Goal: Browse casually

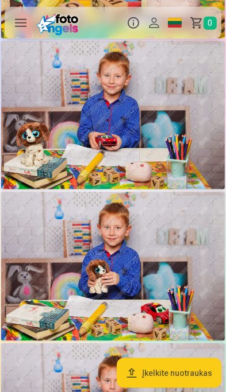
scroll to position [663, 0]
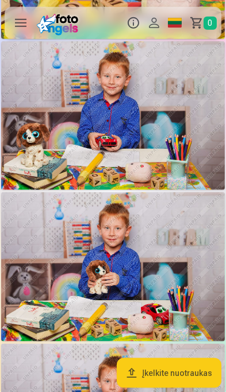
click at [127, 276] on img at bounding box center [113, 267] width 224 height 149
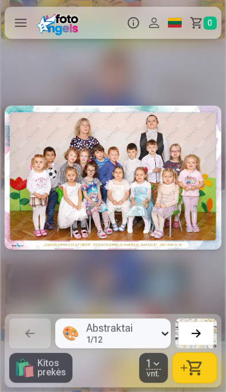
scroll to position [0, 1129]
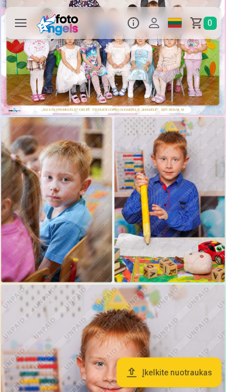
scroll to position [84, 0]
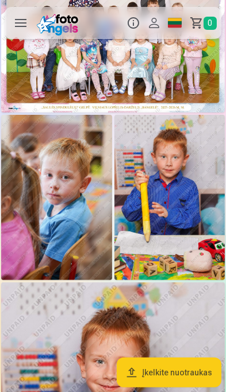
click at [61, 214] on img at bounding box center [56, 198] width 111 height 166
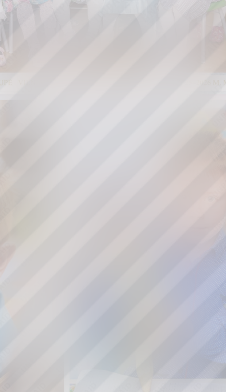
scroll to position [84, 0]
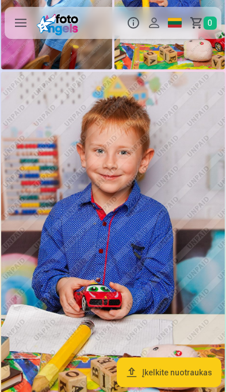
scroll to position [294, 0]
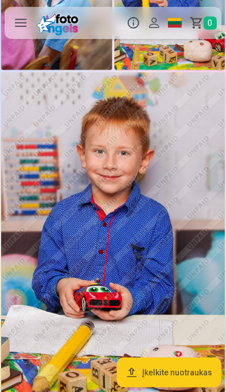
click at [129, 255] on img at bounding box center [113, 240] width 224 height 336
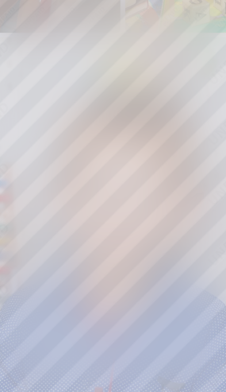
scroll to position [294, 0]
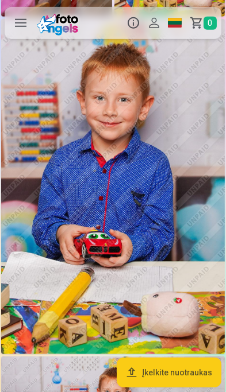
scroll to position [347, 0]
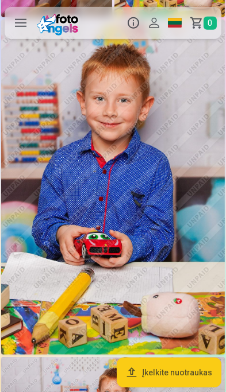
click at [131, 207] on img at bounding box center [113, 188] width 224 height 336
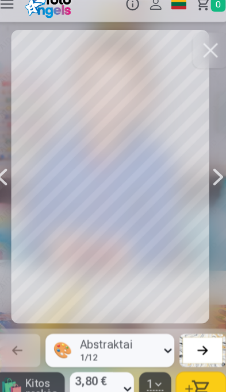
scroll to position [347, 0]
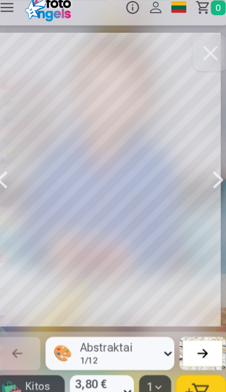
click at [186, 240] on div at bounding box center [113, 178] width 217 height 264
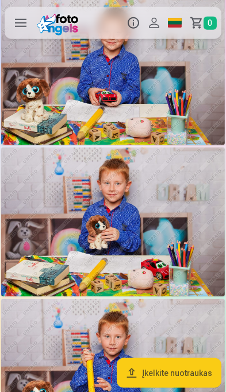
scroll to position [737, 0]
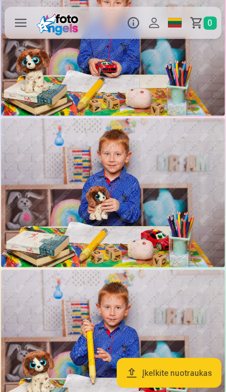
click at [116, 195] on img at bounding box center [113, 192] width 224 height 149
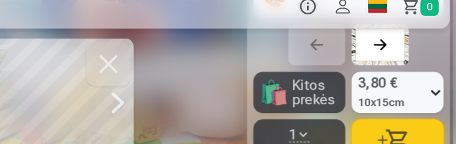
scroll to position [767, 0]
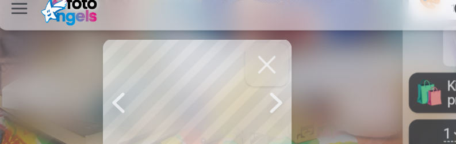
click at [168, 83] on div at bounding box center [152, 92] width 140 height 93
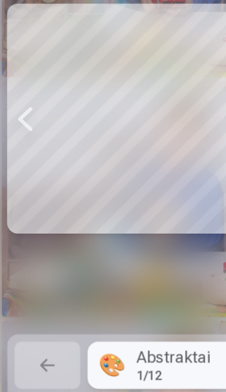
scroll to position [702, 0]
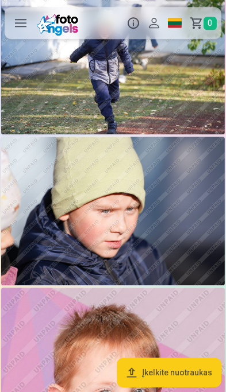
scroll to position [1804, 0]
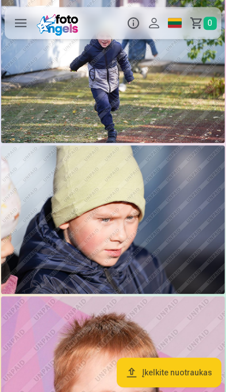
click at [134, 237] on img at bounding box center [113, 219] width 224 height 149
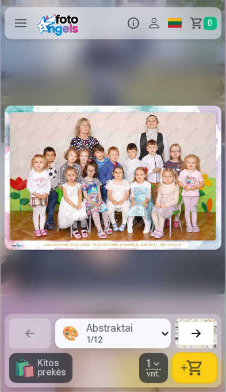
scroll to position [0, 2485]
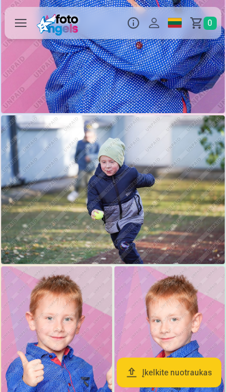
scroll to position [2327, 0]
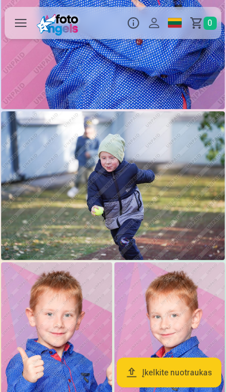
click at [128, 191] on img at bounding box center [113, 185] width 224 height 149
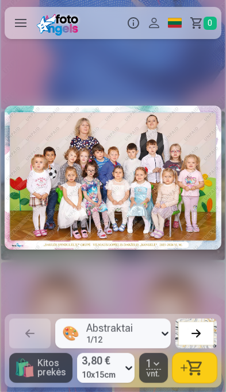
scroll to position [0, 2936]
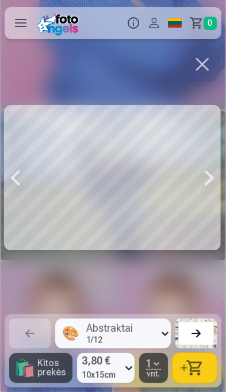
click at [210, 176] on div at bounding box center [209, 178] width 23 height 264
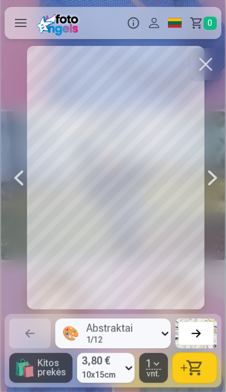
scroll to position [0, 3162]
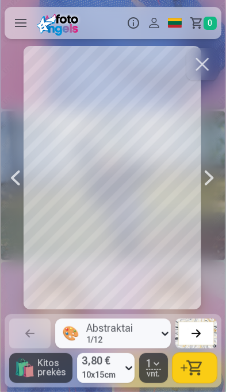
click at [208, 193] on div at bounding box center [209, 178] width 23 height 264
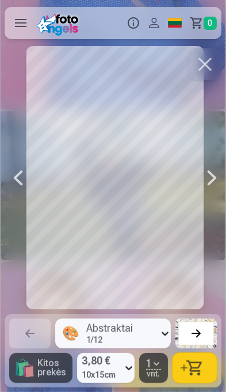
scroll to position [0, 3614]
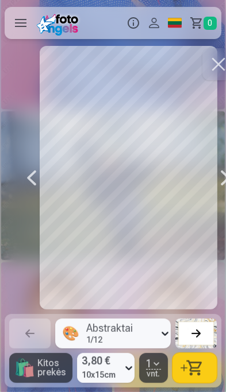
scroll to position [0, 4969]
